Goal: Transaction & Acquisition: Book appointment/travel/reservation

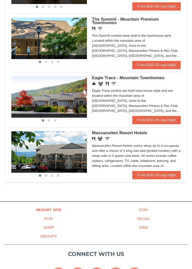
scroll to position [213, 0]
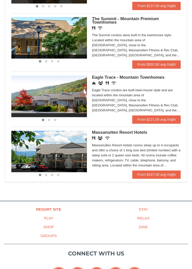
click at [52, 154] on img at bounding box center [49, 151] width 76 height 41
click at [68, 99] on img at bounding box center [49, 96] width 76 height 41
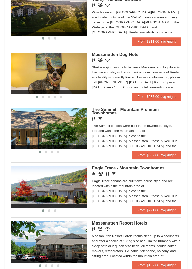
scroll to position [131, 0]
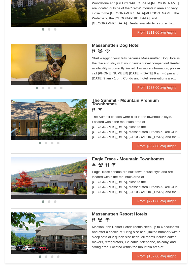
click at [65, 116] on img at bounding box center [49, 119] width 76 height 41
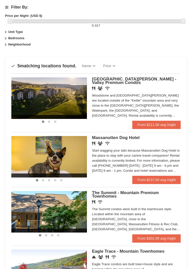
scroll to position [24, 0]
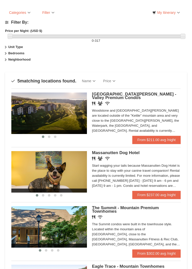
click at [90, 100] on div "‹ › Woodstone Meadows - Valley Premium Condos Restaurant Banquet Facilities Wir…" at bounding box center [95, 114] width 169 height 51
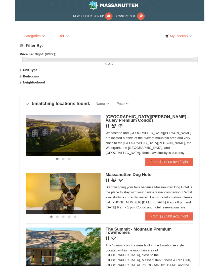
scroll to position [0, 0]
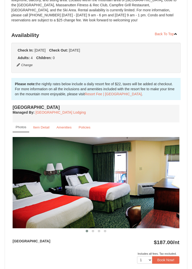
scroll to position [142, 0]
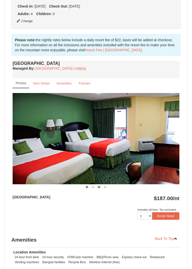
click at [96, 187] on button at bounding box center [99, 187] width 6 height 5
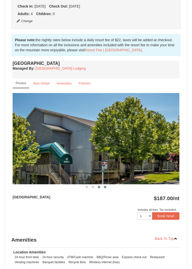
click at [104, 187] on span at bounding box center [105, 187] width 3 height 3
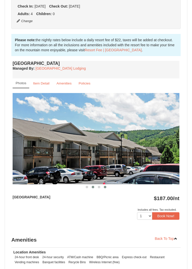
click at [93, 187] on span at bounding box center [93, 187] width 3 height 3
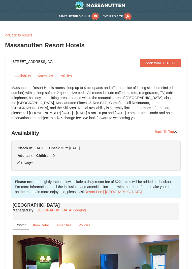
scroll to position [0, 0]
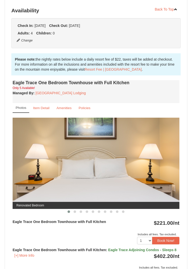
scroll to position [151, 0]
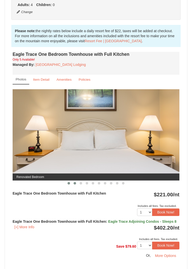
click at [73, 183] on button at bounding box center [75, 183] width 6 height 5
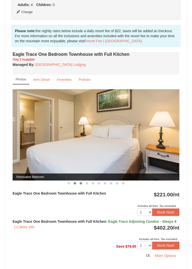
click at [82, 183] on button at bounding box center [81, 183] width 6 height 5
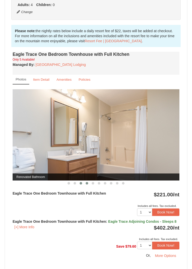
click at [89, 184] on button at bounding box center [87, 183] width 6 height 5
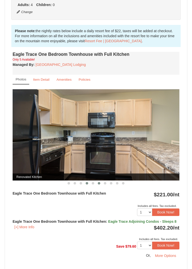
click at [98, 184] on span at bounding box center [99, 183] width 3 height 3
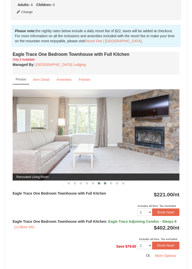
click at [105, 184] on span at bounding box center [105, 183] width 3 height 3
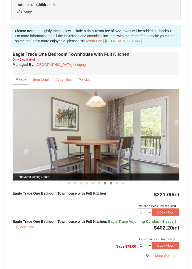
click at [112, 184] on button at bounding box center [111, 183] width 6 height 5
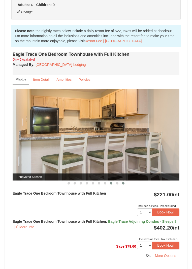
drag, startPoint x: 117, startPoint y: 184, endPoint x: 121, endPoint y: 184, distance: 4.0
click at [117, 184] on span at bounding box center [117, 183] width 3 height 3
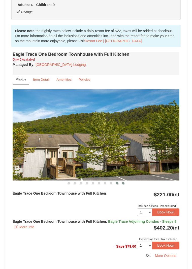
click at [124, 184] on span at bounding box center [123, 183] width 3 height 3
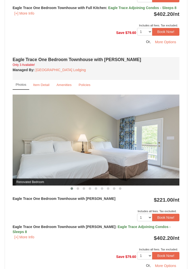
scroll to position [476, 0]
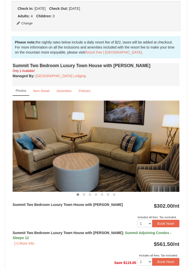
scroll to position [182, 0]
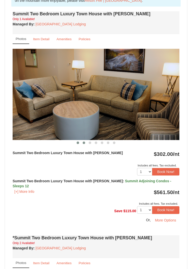
click at [83, 143] on span at bounding box center [84, 143] width 3 height 3
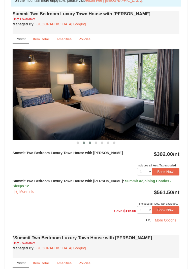
click at [90, 143] on span at bounding box center [90, 143] width 3 height 3
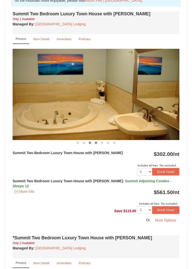
click at [98, 143] on button at bounding box center [96, 143] width 6 height 5
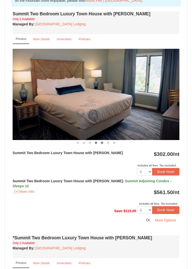
click at [102, 143] on span at bounding box center [102, 143] width 3 height 3
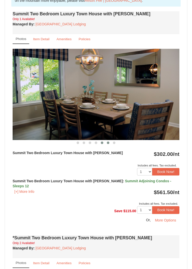
click at [107, 143] on span at bounding box center [108, 143] width 3 height 3
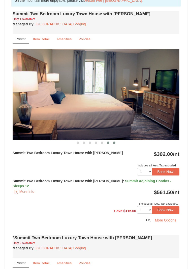
click at [115, 144] on span at bounding box center [114, 143] width 3 height 3
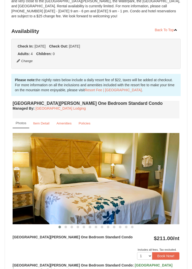
scroll to position [160, 0]
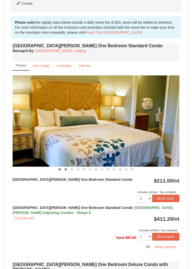
click at [67, 167] on button at bounding box center [66, 169] width 6 height 5
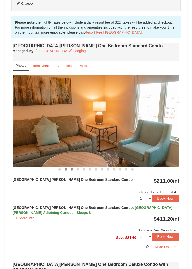
click at [72, 168] on span at bounding box center [72, 169] width 3 height 3
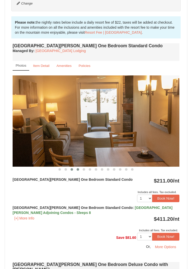
click at [76, 167] on button at bounding box center [78, 169] width 6 height 5
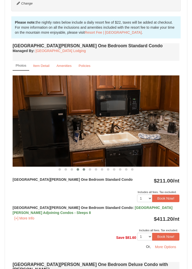
click at [85, 168] on span at bounding box center [84, 169] width 3 height 3
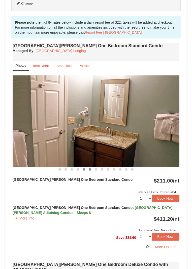
click at [90, 168] on span at bounding box center [90, 169] width 3 height 3
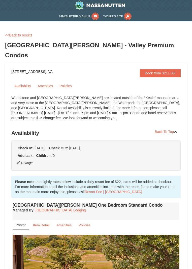
scroll to position [0, 0]
click at [24, 35] on link "<<Back to results" at bounding box center [18, 35] width 27 height 4
